Goal: Task Accomplishment & Management: Manage account settings

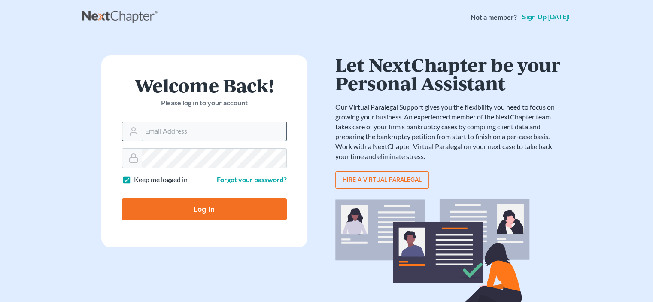
click at [227, 136] on input "Email Address" at bounding box center [214, 131] width 145 height 19
click at [226, 134] on input "Email Address" at bounding box center [214, 131] width 145 height 19
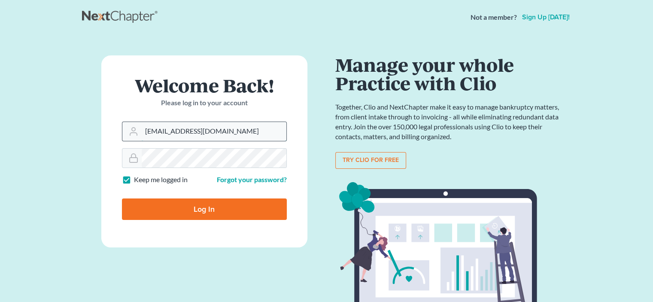
type input "[EMAIL_ADDRESS][DOMAIN_NAME]"
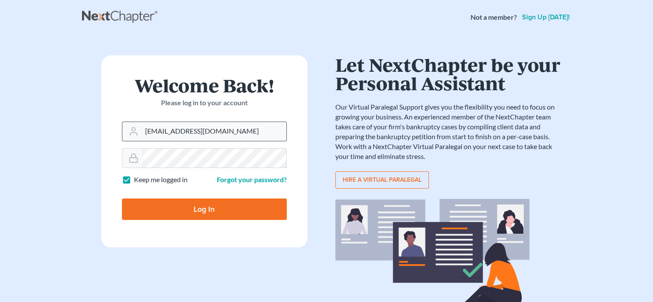
click at [122, 198] on input "Log In" at bounding box center [204, 208] width 165 height 21
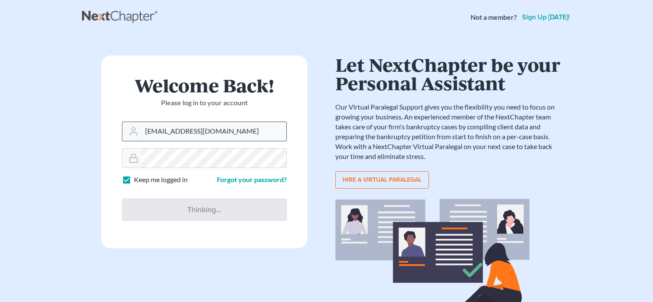
type input "Thinking..."
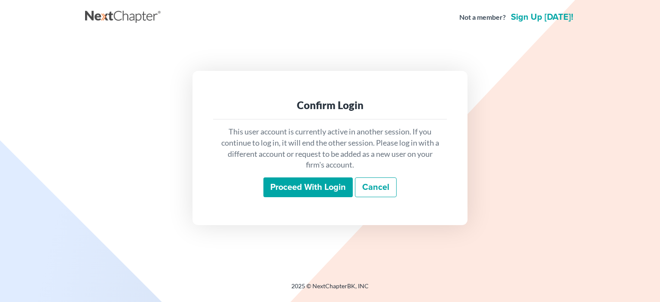
click at [307, 184] on input "Proceed with login" at bounding box center [307, 187] width 89 height 20
